Goal: Task Accomplishment & Management: Use online tool/utility

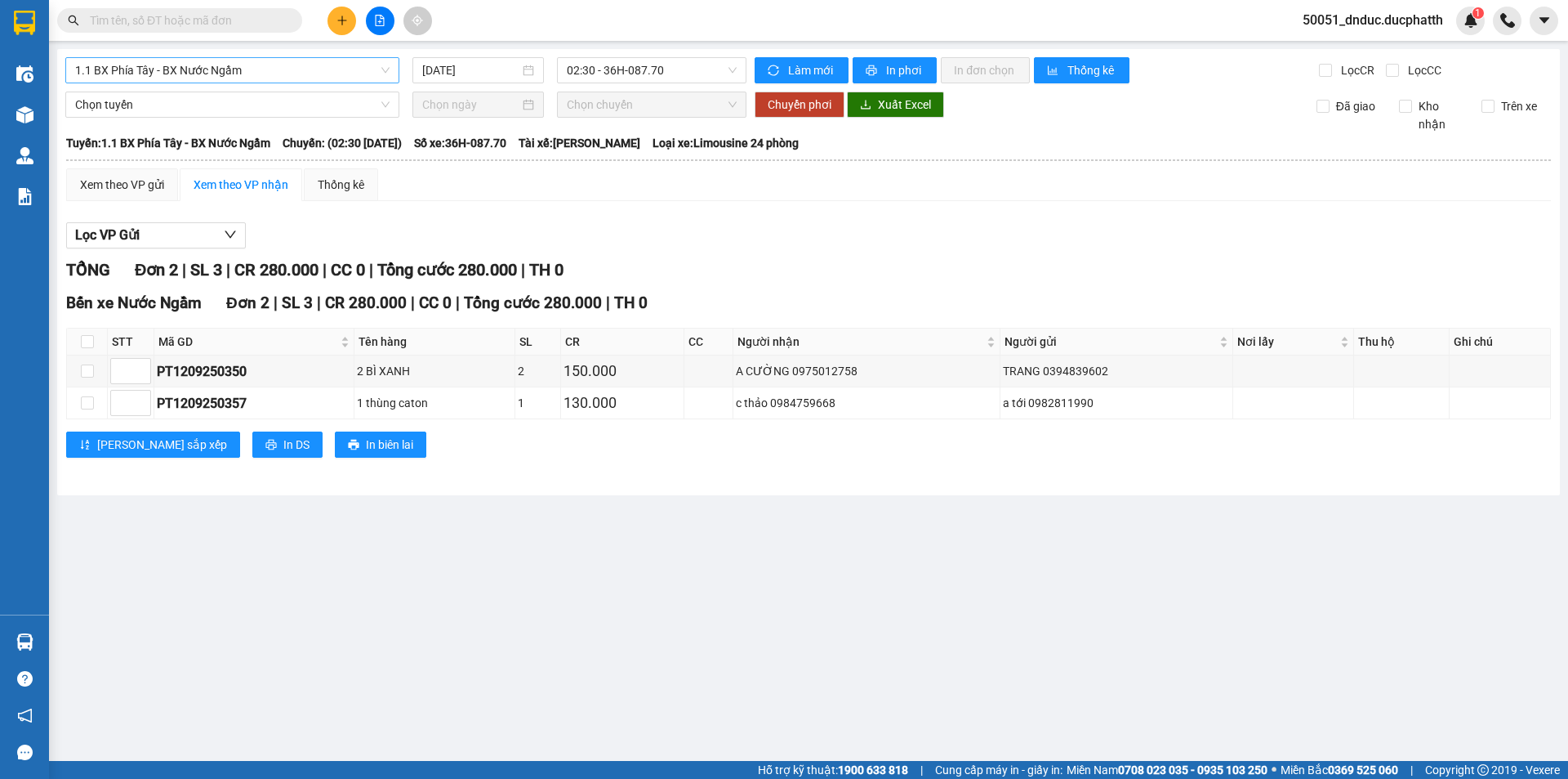
click at [280, 74] on span "1.1 BX Phía Tây - BX Nước Ngầm" at bounding box center [232, 70] width 314 height 25
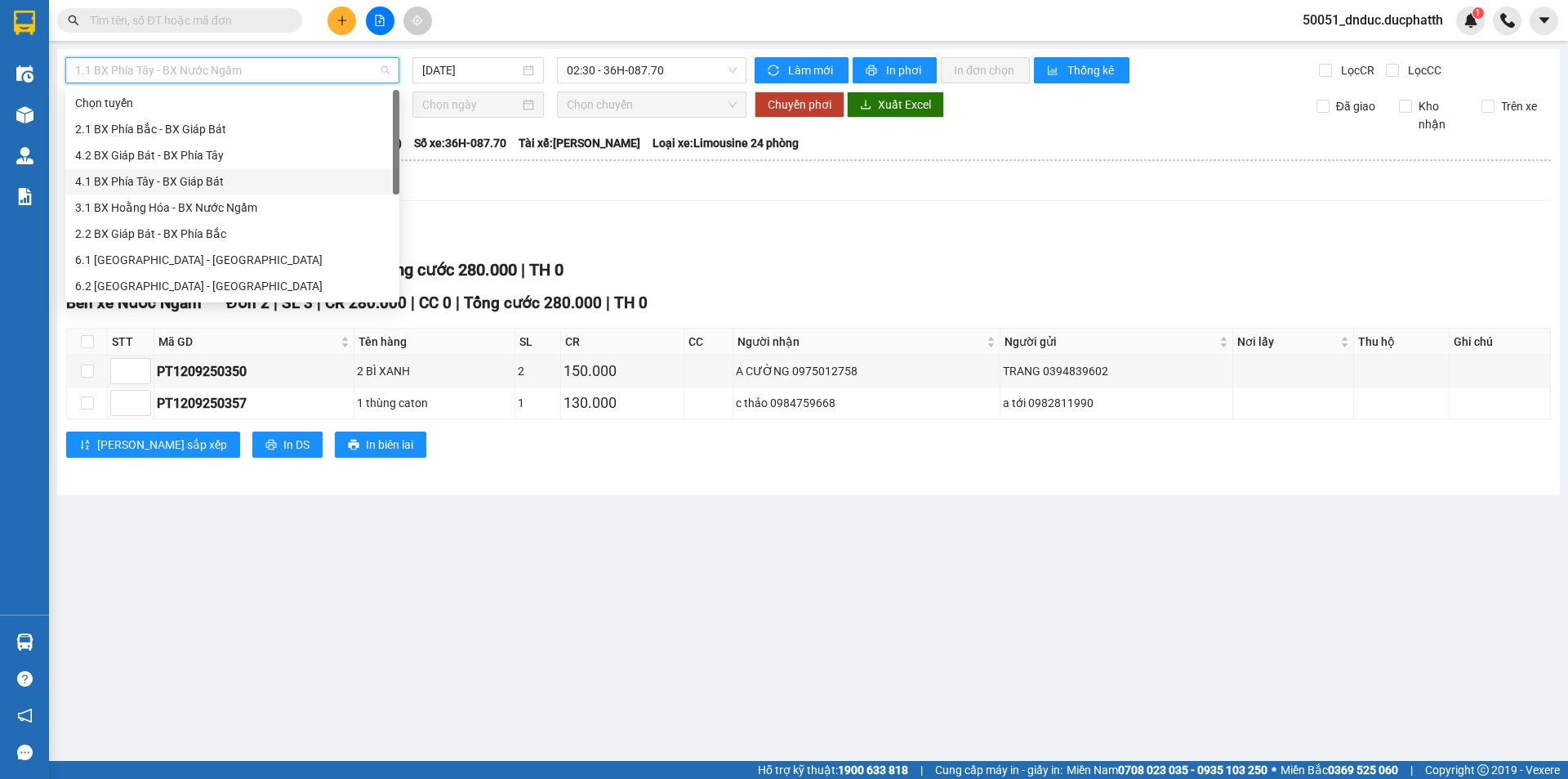
click at [181, 183] on div "4.1 BX Phía Tây - BX Giáp Bát" at bounding box center [232, 181] width 314 height 18
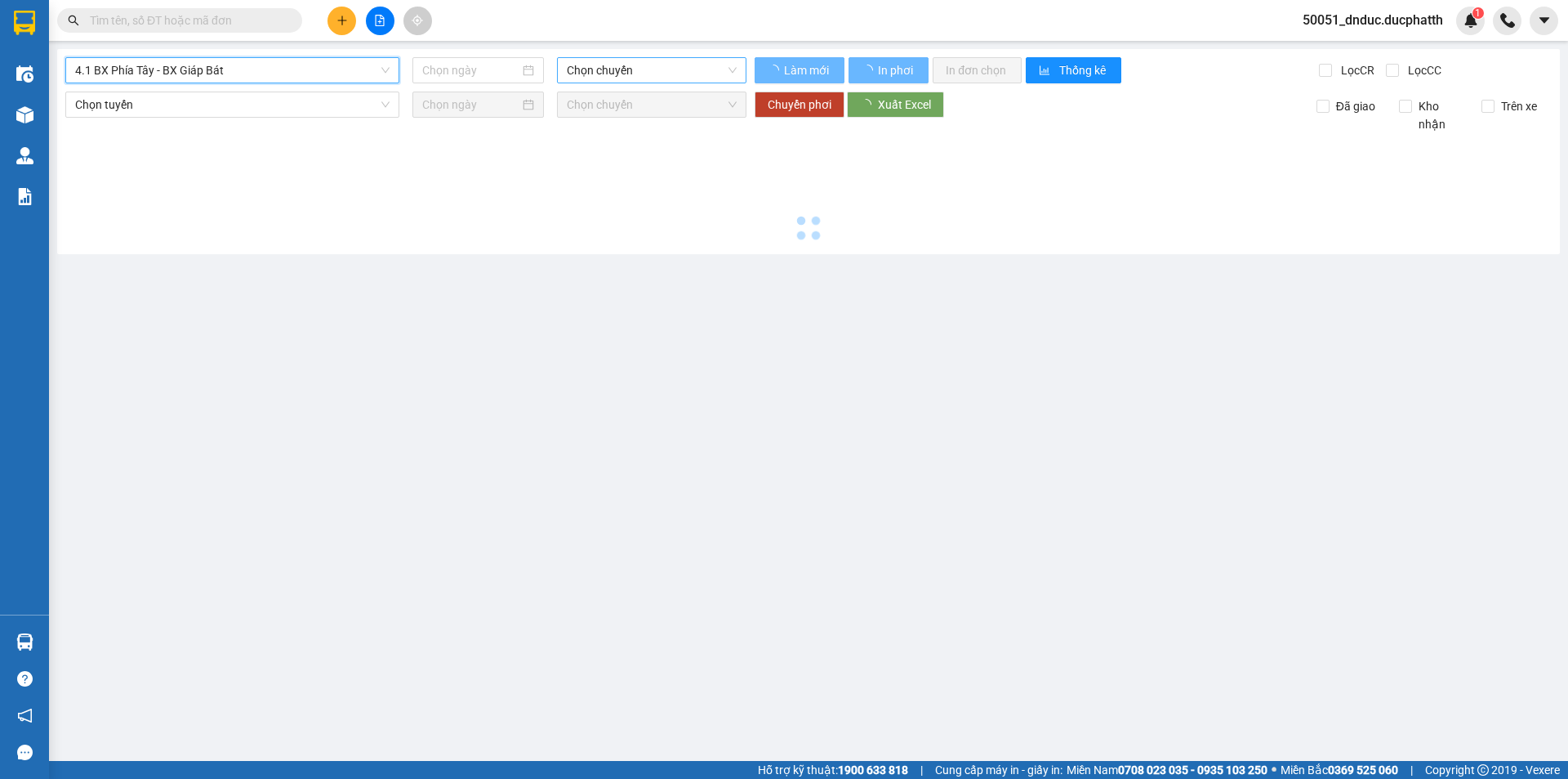
type input "13/09/2025"
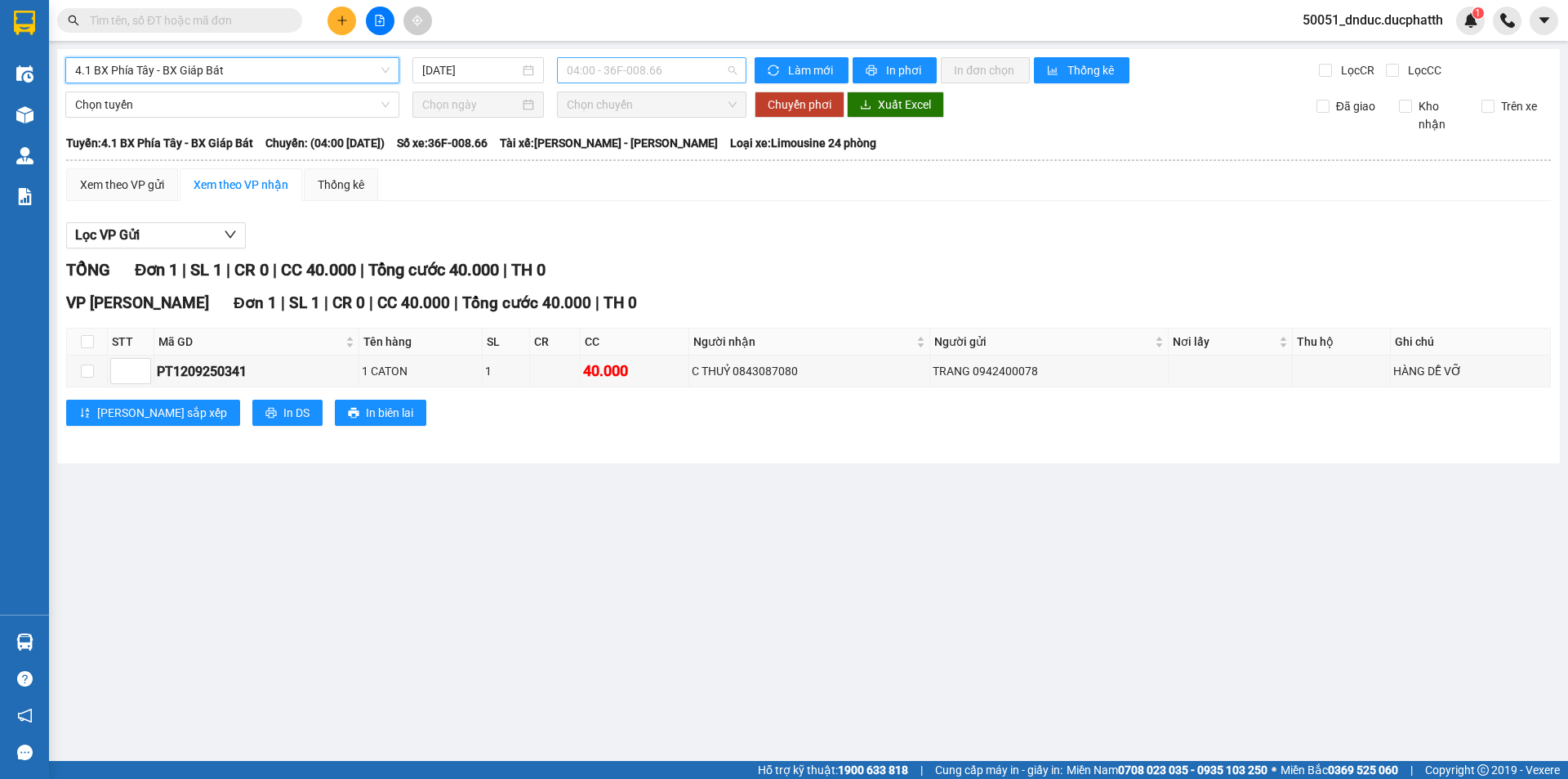
click at [605, 72] on span "04:00 - 36F-008.66" at bounding box center [651, 70] width 170 height 25
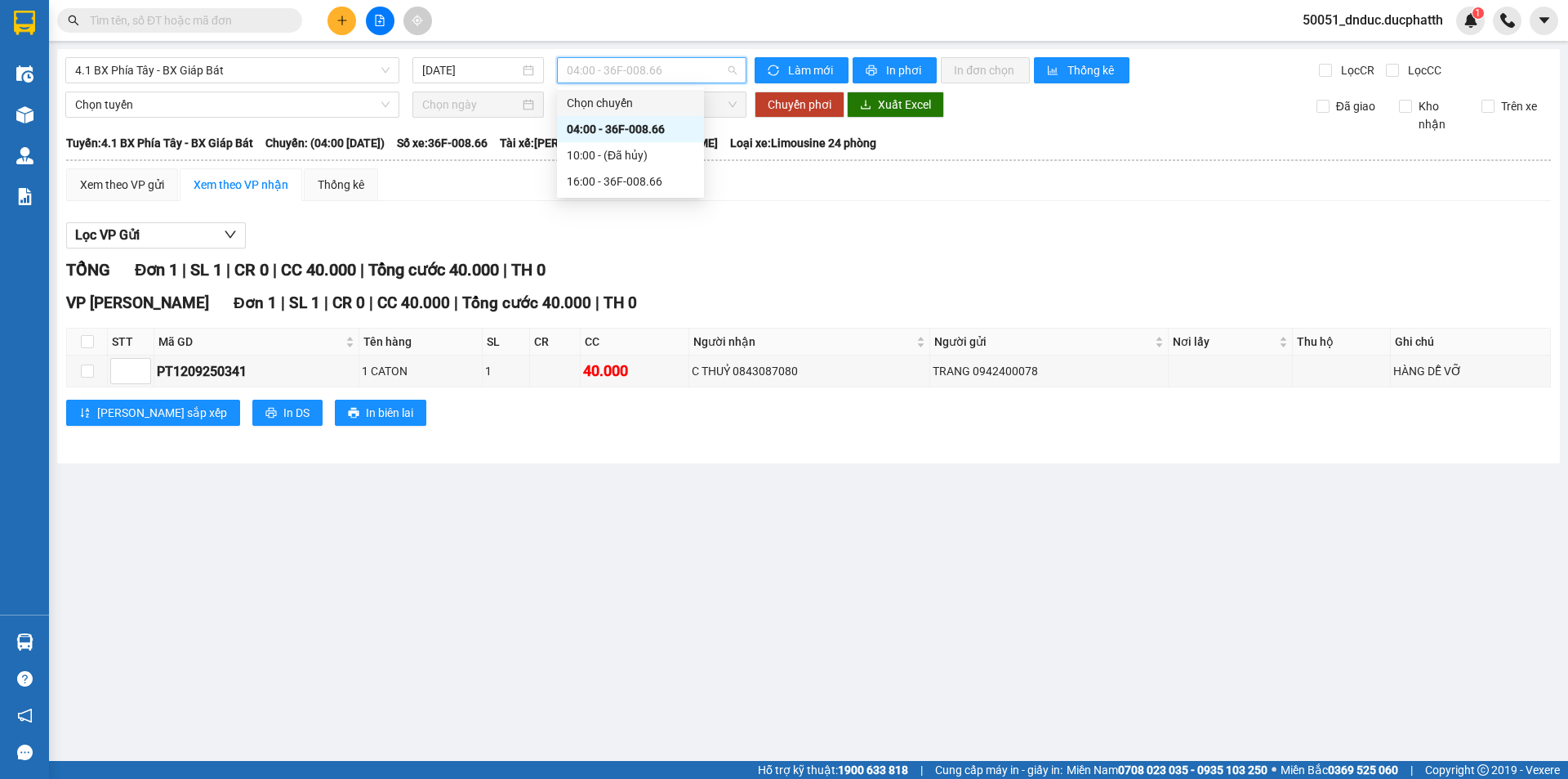
drag, startPoint x: 777, startPoint y: 225, endPoint x: 553, endPoint y: 306, distance: 238.2
click at [774, 225] on div "Lọc VP Gửi" at bounding box center [808, 236] width 1484 height 27
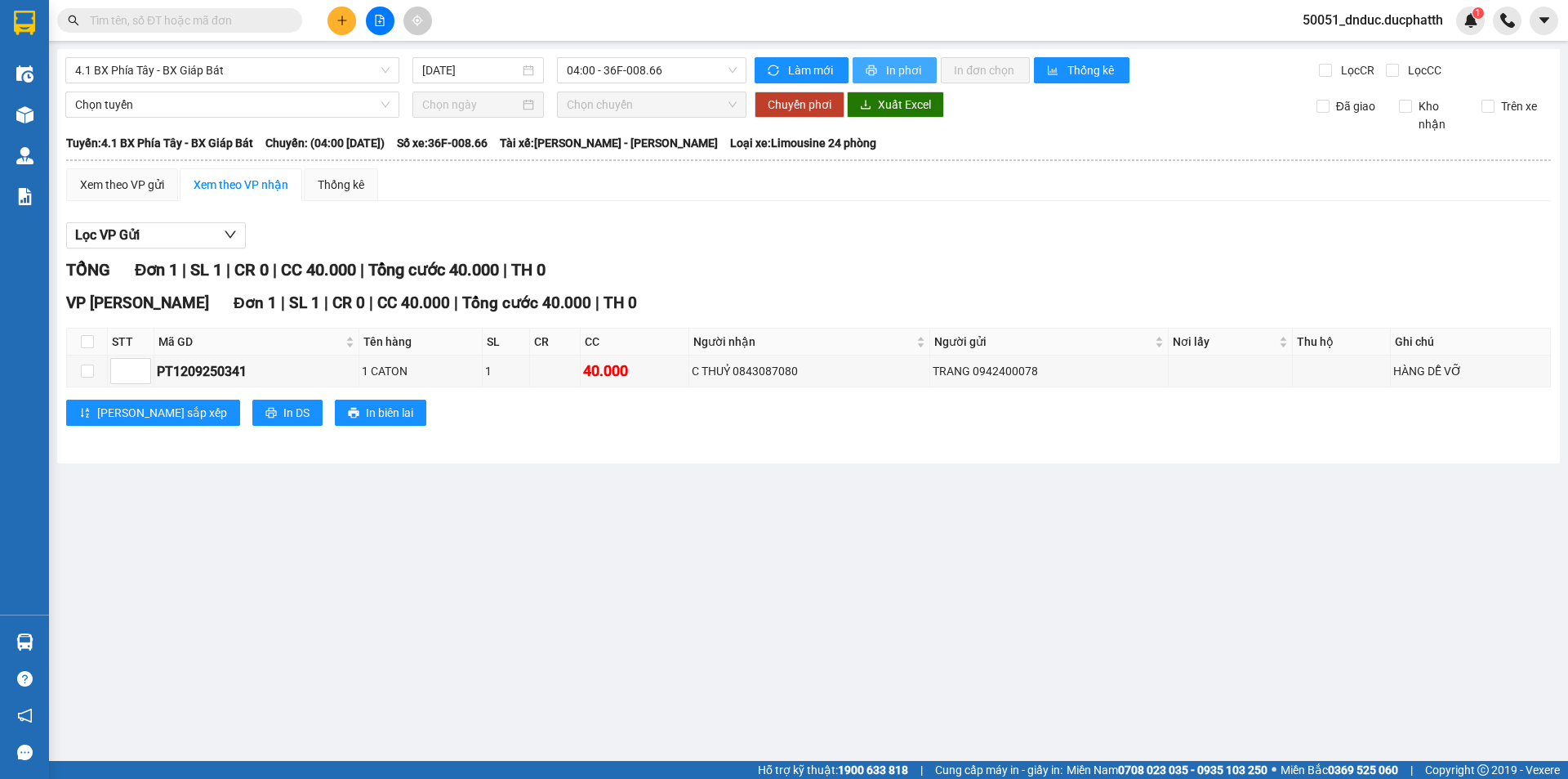
click at [875, 68] on icon "printer" at bounding box center [871, 70] width 11 height 11
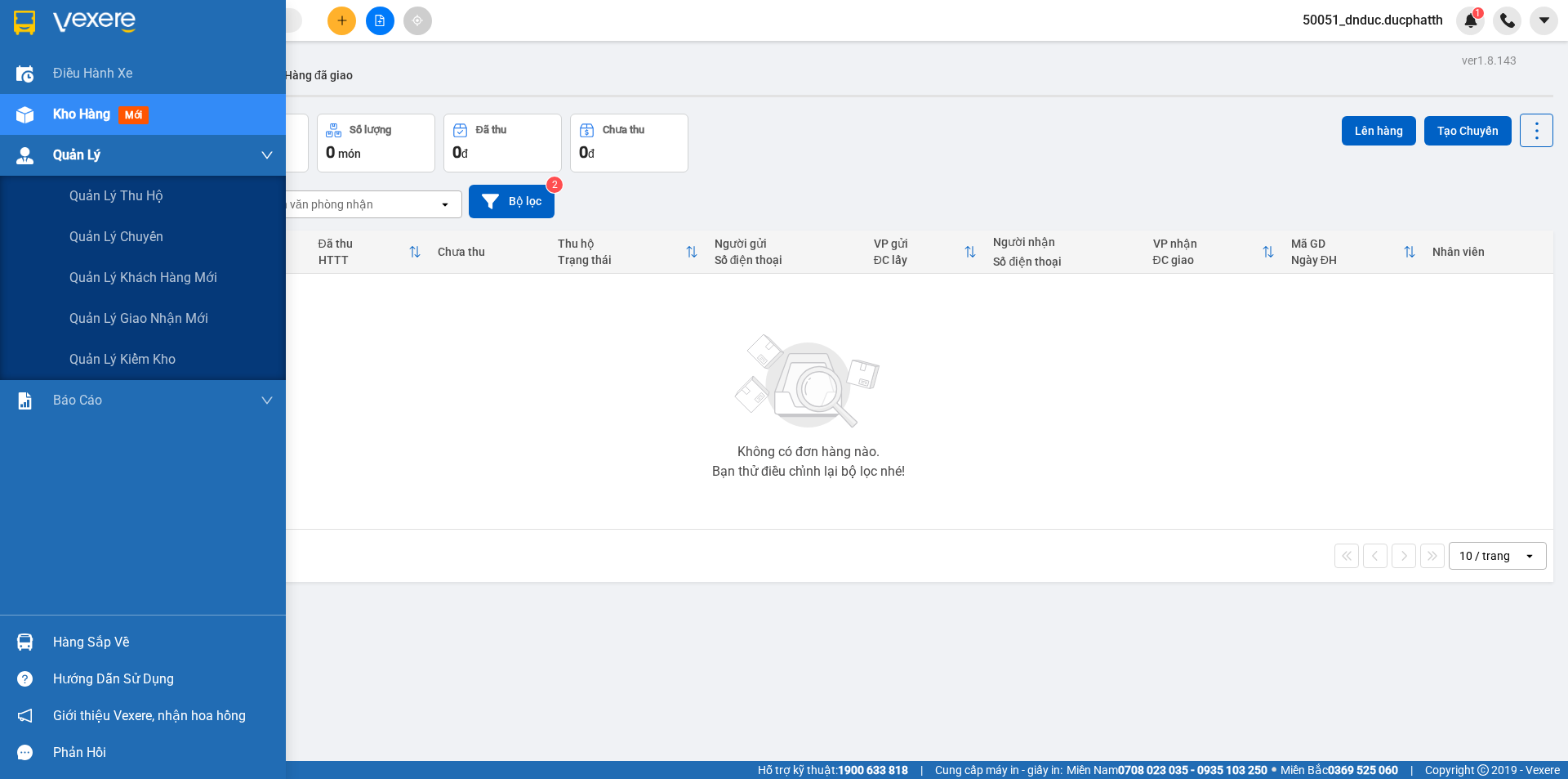
click at [35, 151] on div at bounding box center [25, 155] width 29 height 29
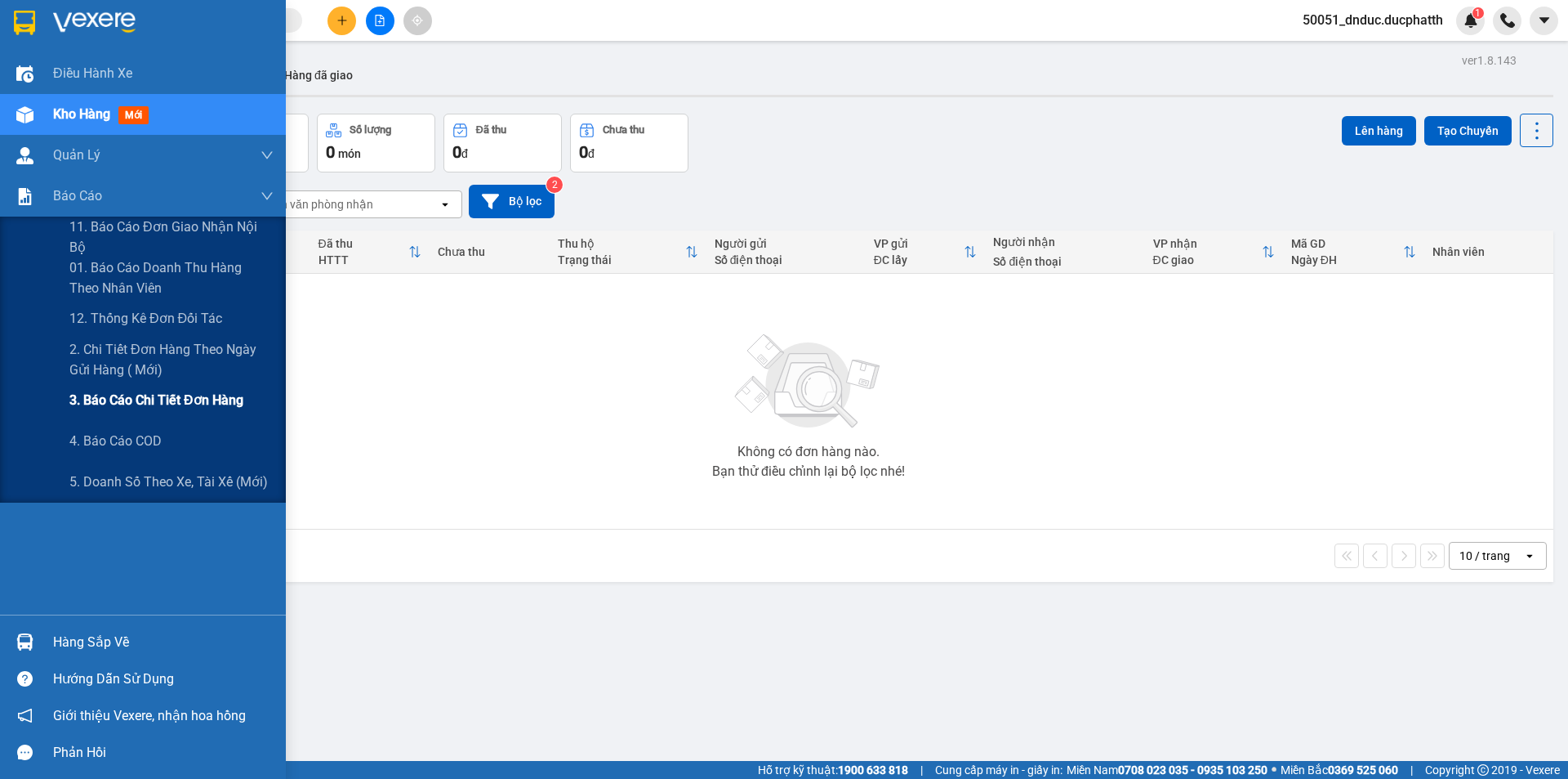
click at [122, 400] on span "3. Báo cáo chi tiết đơn hàng" at bounding box center [156, 400] width 174 height 20
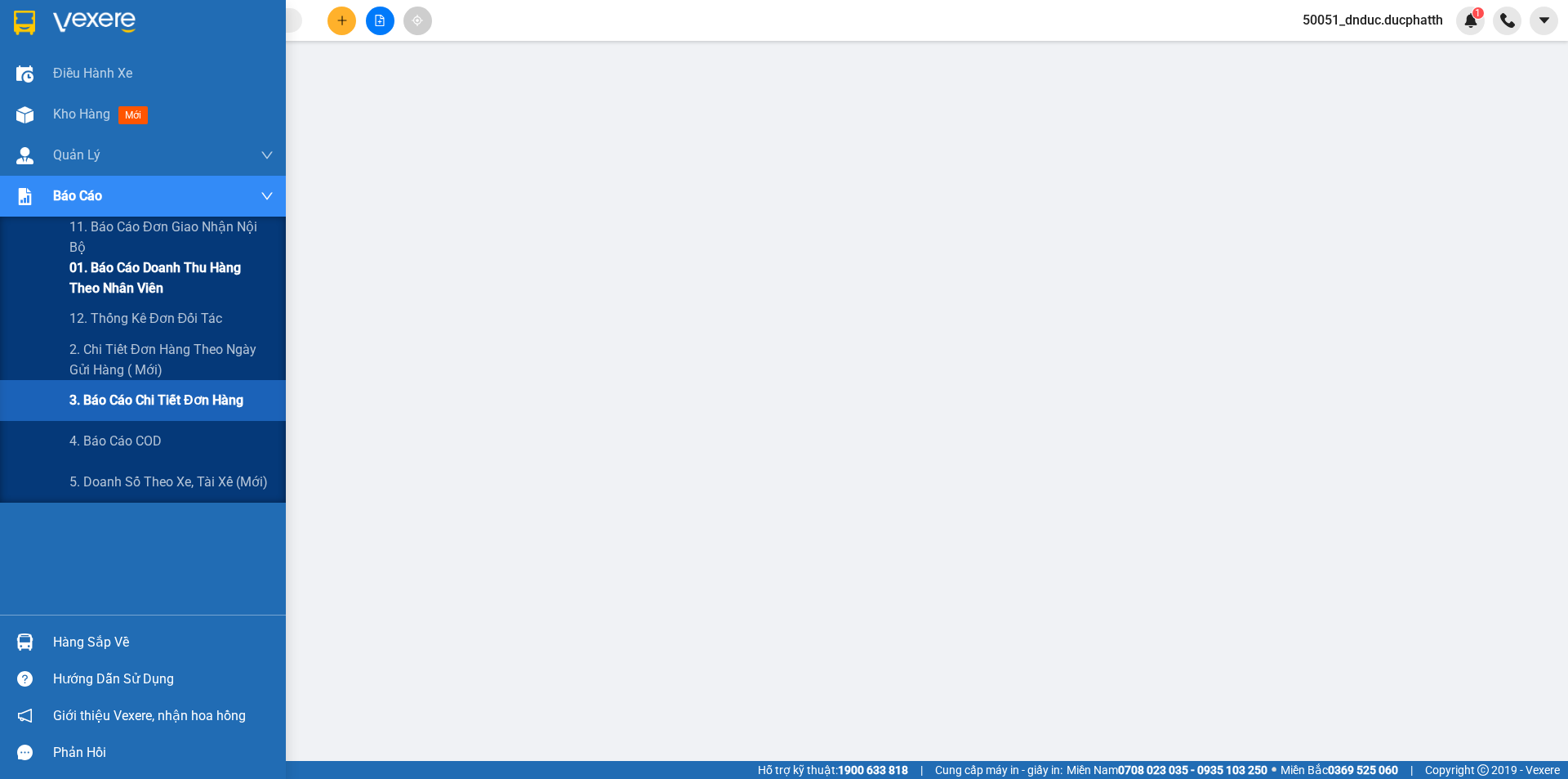
click at [133, 267] on span "01. Báo cáo doanh thu hàng theo nhân viên" at bounding box center [171, 278] width 204 height 41
